Goal: Task Accomplishment & Management: Use online tool/utility

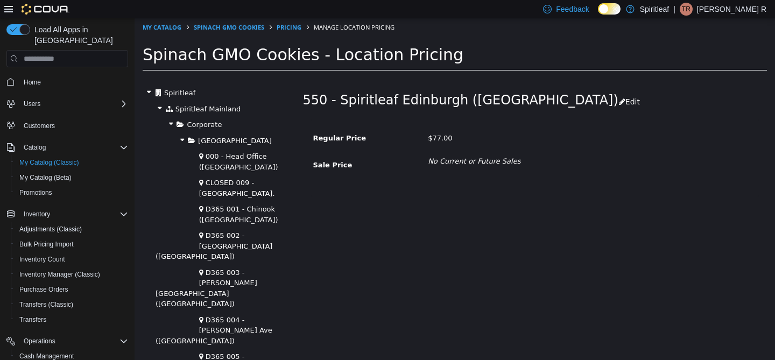
scroll to position [1932, 0]
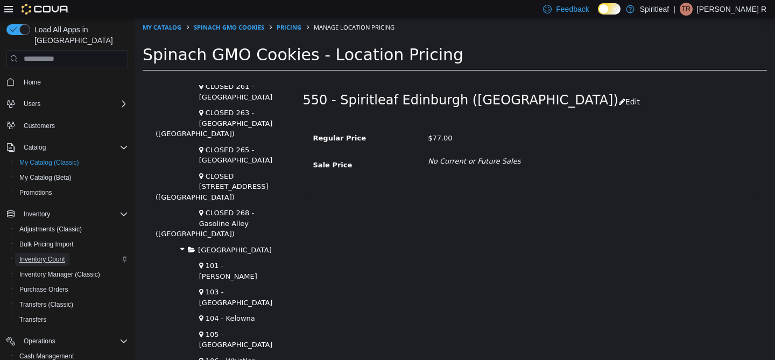
click at [52, 255] on span "Inventory Count" at bounding box center [42, 259] width 46 height 9
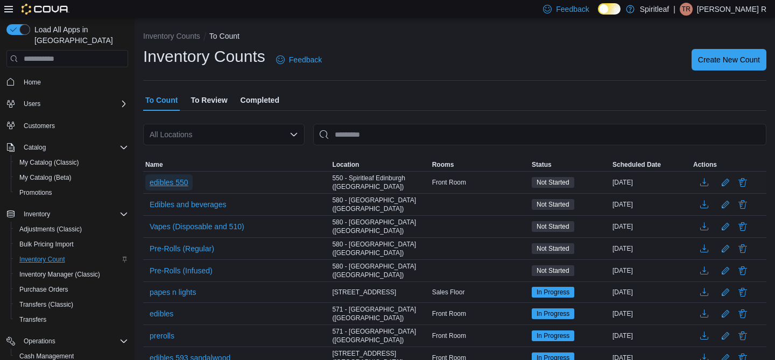
click at [159, 177] on span "edibles 550" at bounding box center [169, 182] width 39 height 11
click at [163, 182] on span "edibles 550" at bounding box center [169, 182] width 39 height 11
click at [188, 188] on span "edibles 550" at bounding box center [169, 182] width 39 height 16
click at [181, 184] on span "edibles 550" at bounding box center [169, 182] width 39 height 11
click at [182, 181] on span "edibles 550" at bounding box center [169, 182] width 39 height 11
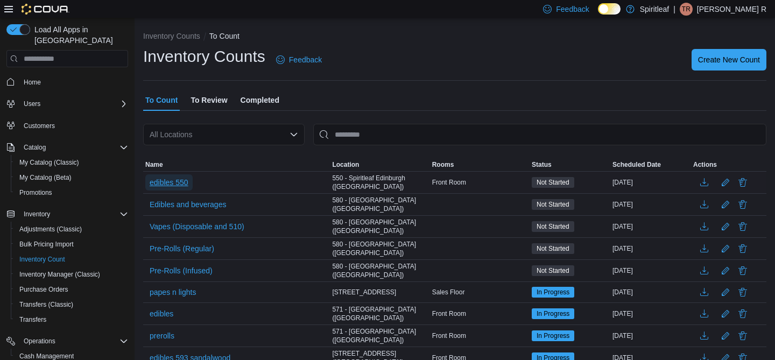
click at [182, 181] on span "edibles 550" at bounding box center [169, 182] width 39 height 11
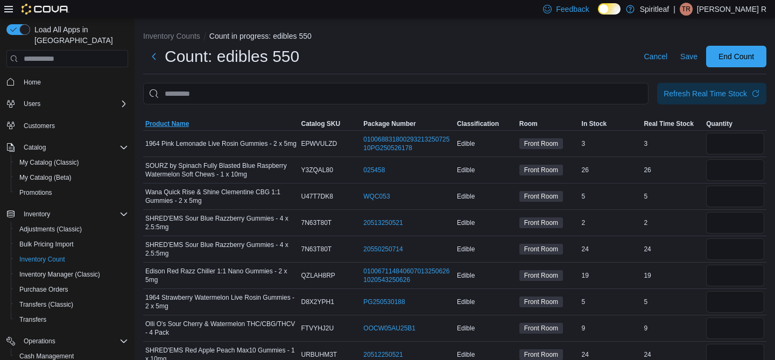
click at [181, 122] on span "Product Name" at bounding box center [167, 124] width 44 height 9
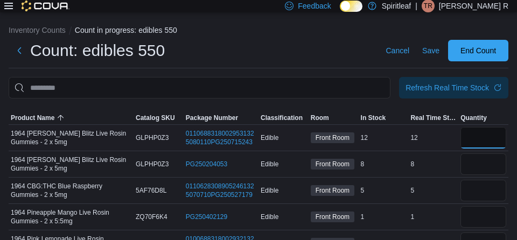
click at [486, 141] on input "number" at bounding box center [483, 138] width 46 height 22
type input "**"
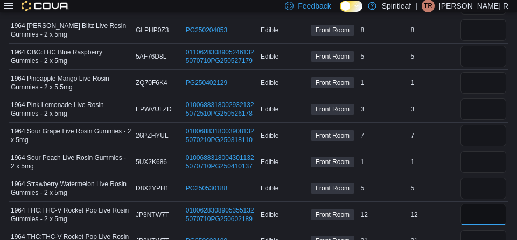
scroll to position [143, 0]
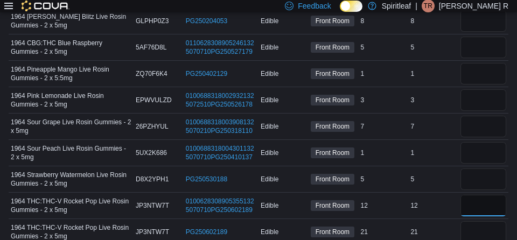
type input "*"
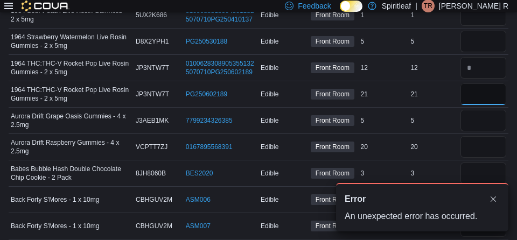
scroll to position [0, 0]
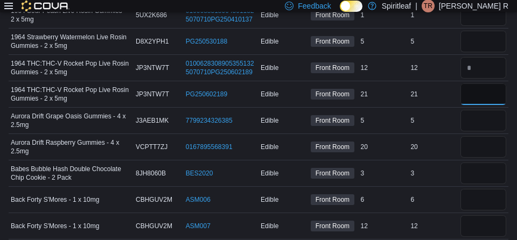
type input "**"
